Goal: Information Seeking & Learning: Learn about a topic

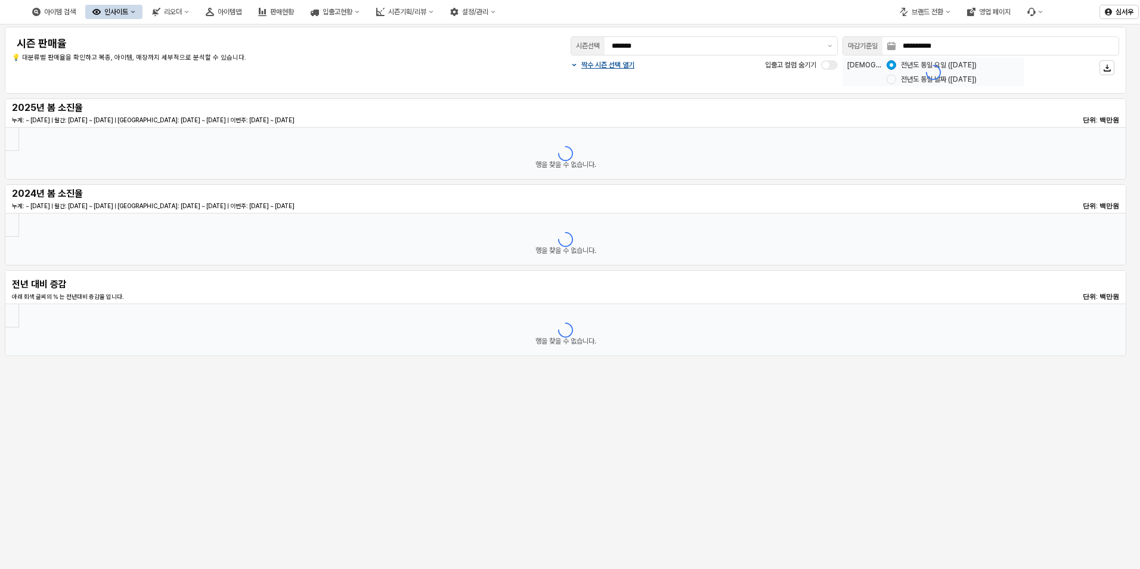
click at [141, 19] on div "아이템 검색 인사이트 리오더 아이템맵 판매현황 입출고현황 시즌기획/리뷰 설정/관리" at bounding box center [264, 11] width 478 height 25
click at [128, 10] on div "인사이트" at bounding box center [116, 12] width 24 height 8
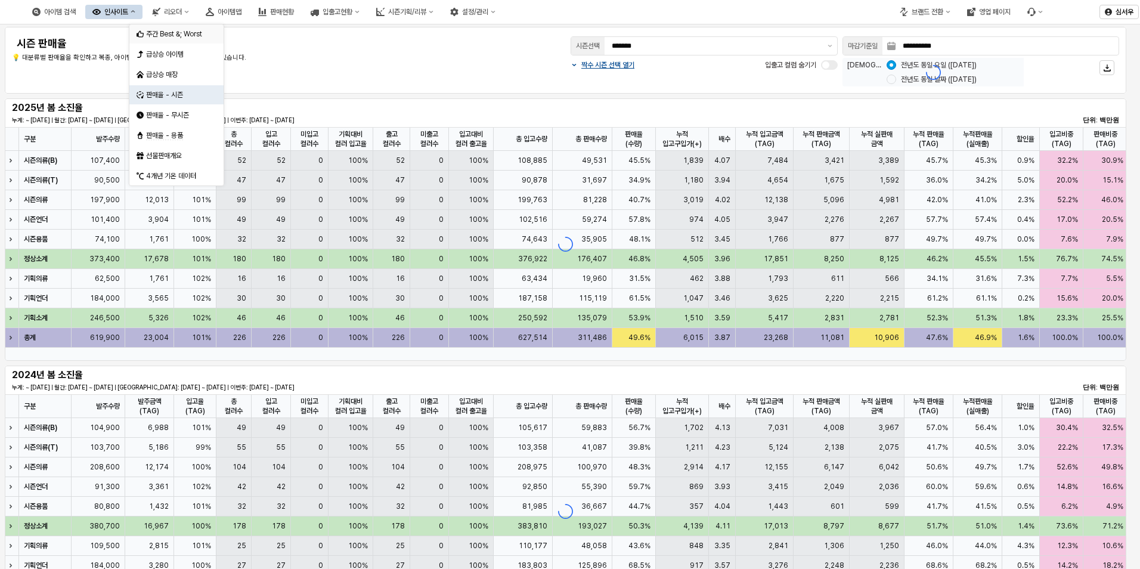
click at [168, 35] on div "주간 Best &; Worst" at bounding box center [177, 34] width 63 height 10
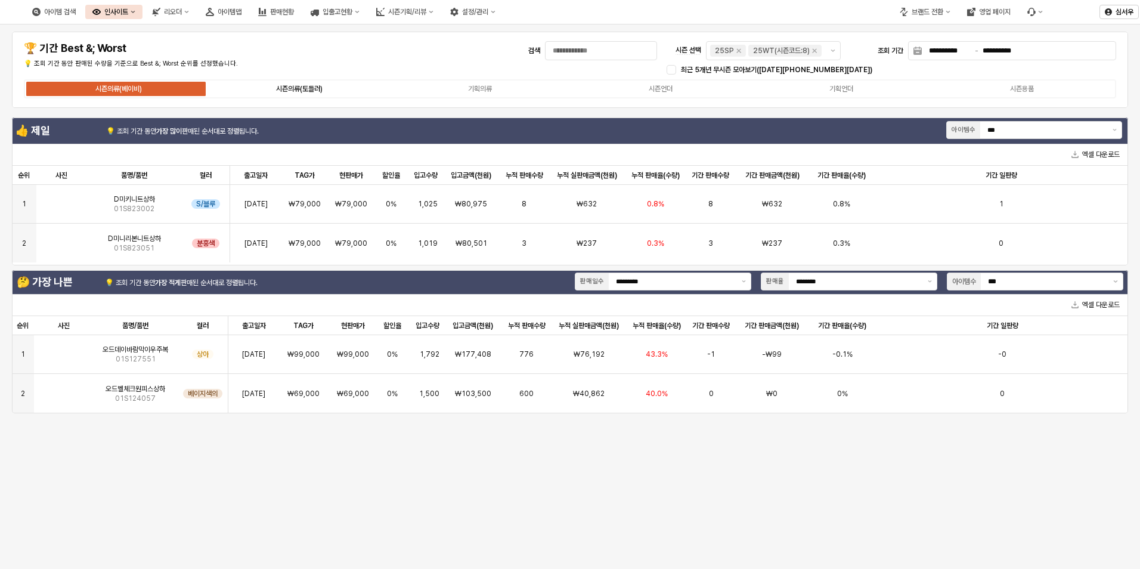
click at [283, 92] on div "시즌의류(토들러)" at bounding box center [299, 89] width 47 height 8
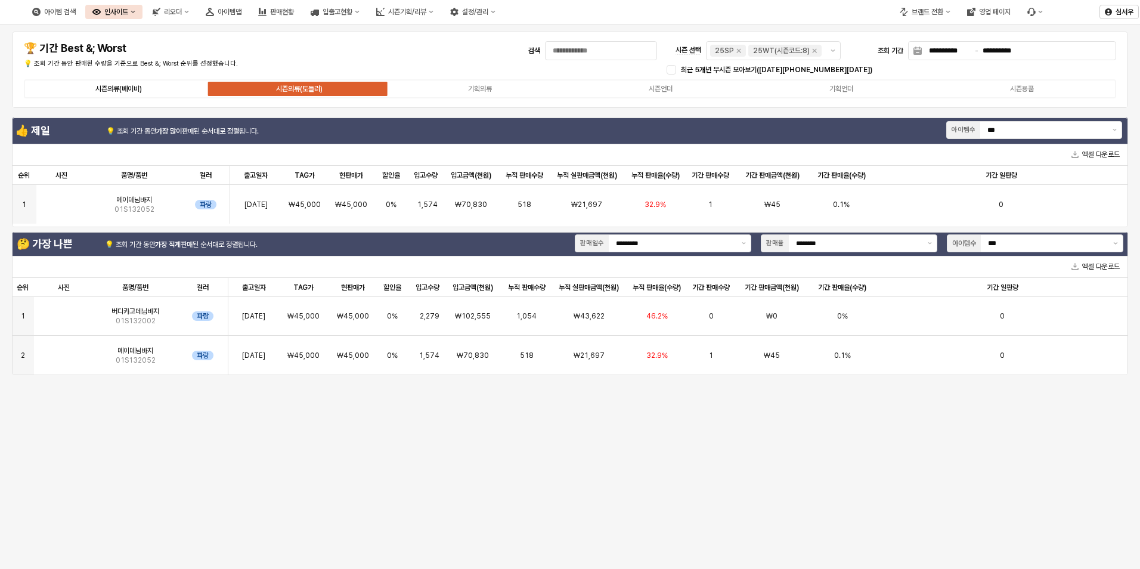
click at [124, 84] on label "시즌의류(베이비)" at bounding box center [118, 89] width 181 height 11
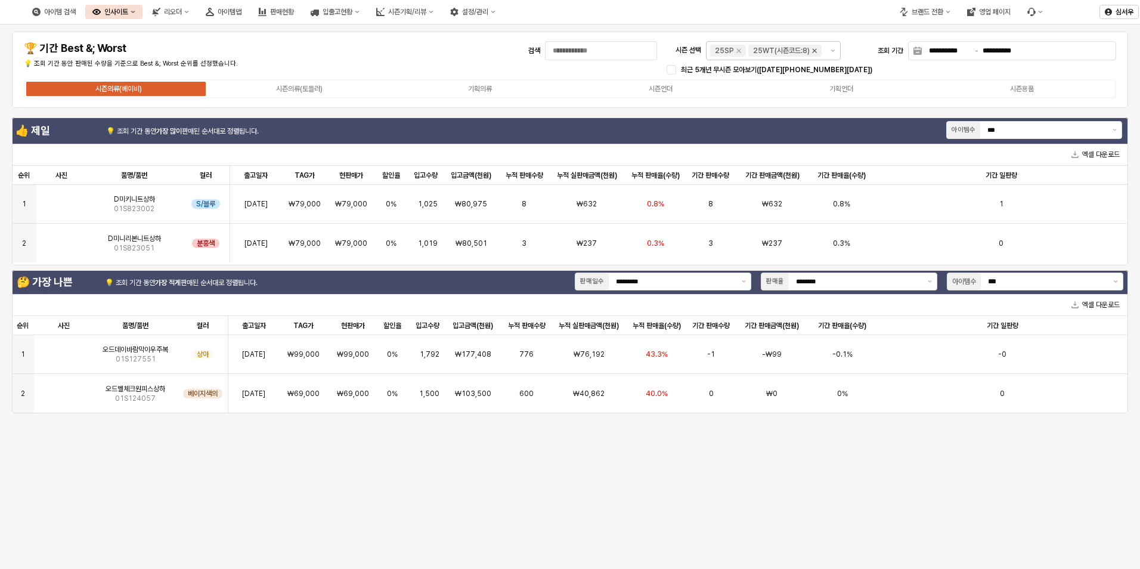
click at [814, 50] on icon "Remove 25WT(시즌코드:8)" at bounding box center [815, 51] width 10 height 10
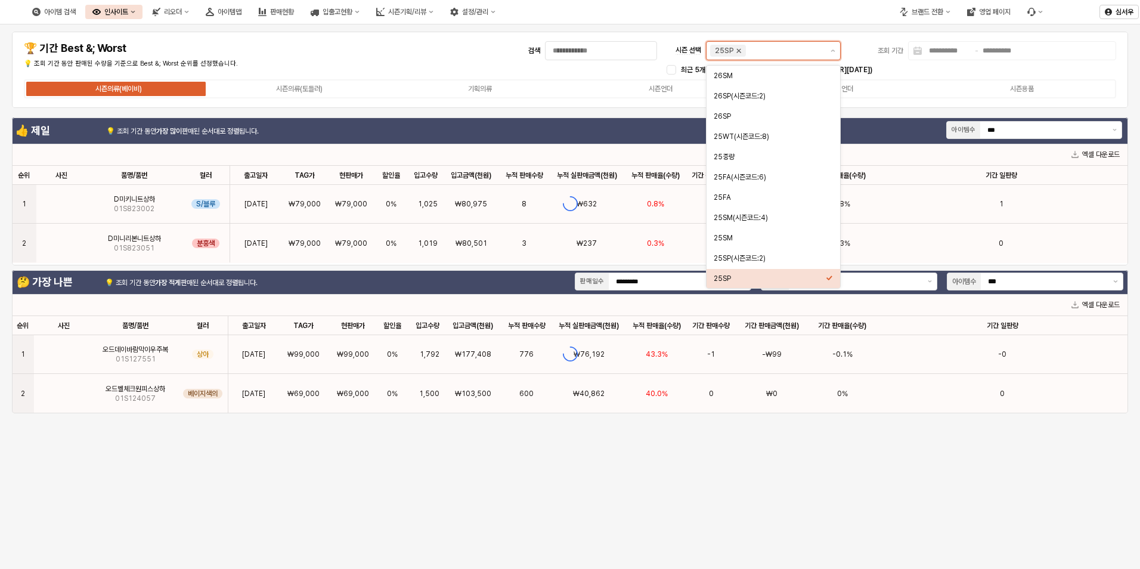
click at [741, 51] on icon "Remove 25SP" at bounding box center [739, 51] width 10 height 10
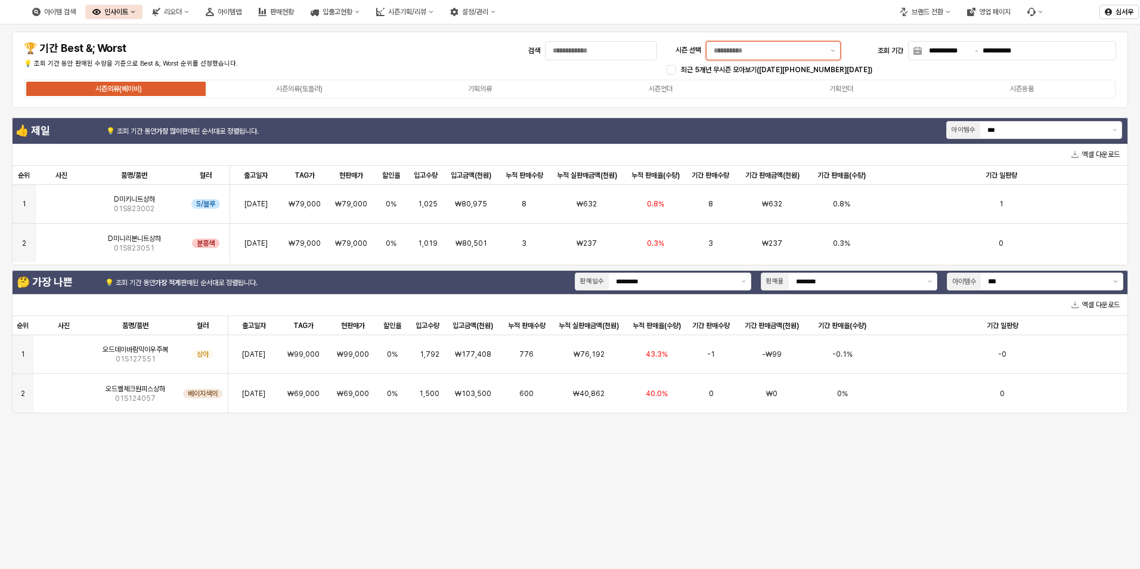
click at [762, 50] on input "시즌 선택" at bounding box center [769, 51] width 110 height 12
